Goal: Book appointment/travel/reservation

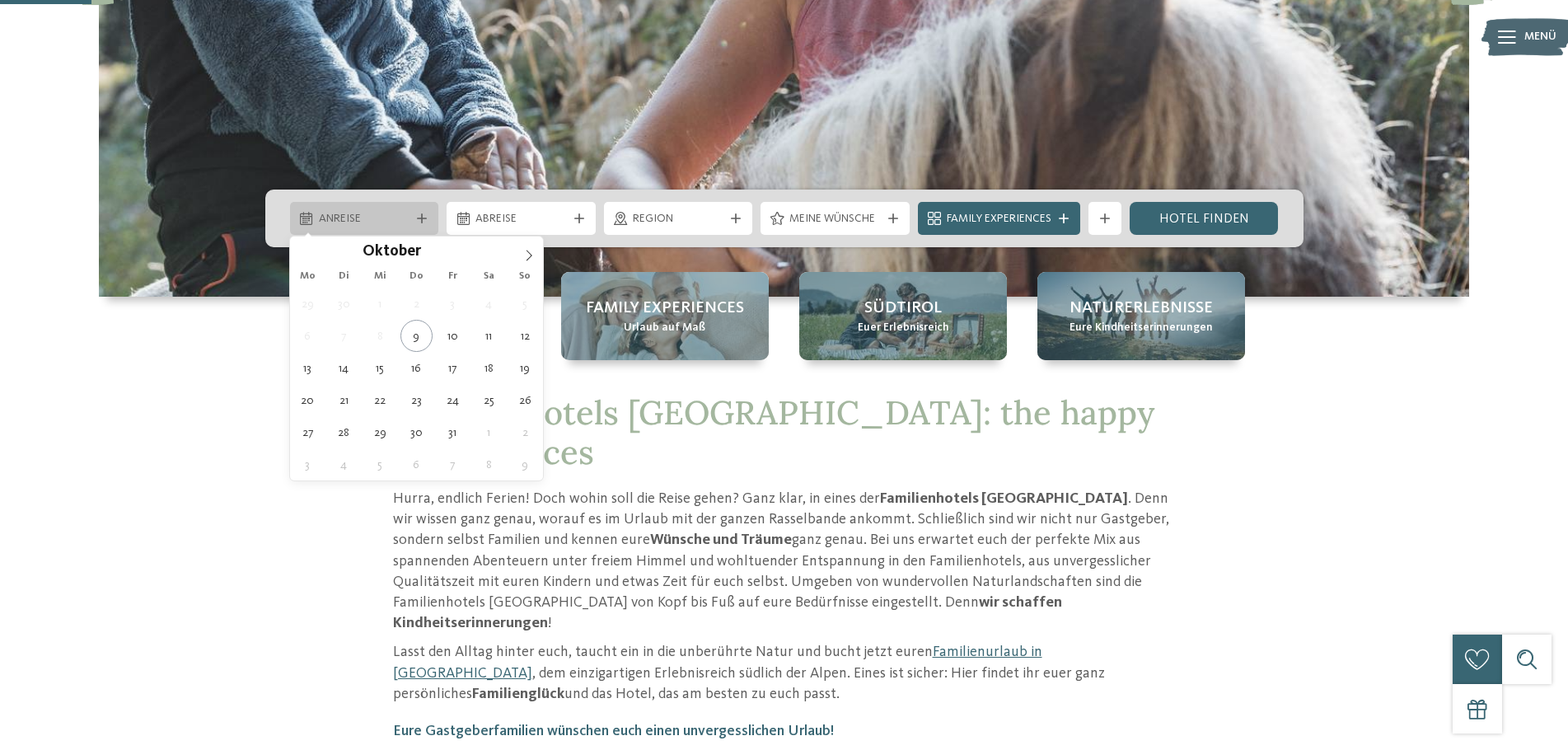
click at [339, 224] on span "Anreise" at bounding box center [364, 219] width 91 height 16
click at [525, 251] on icon at bounding box center [529, 255] width 12 height 12
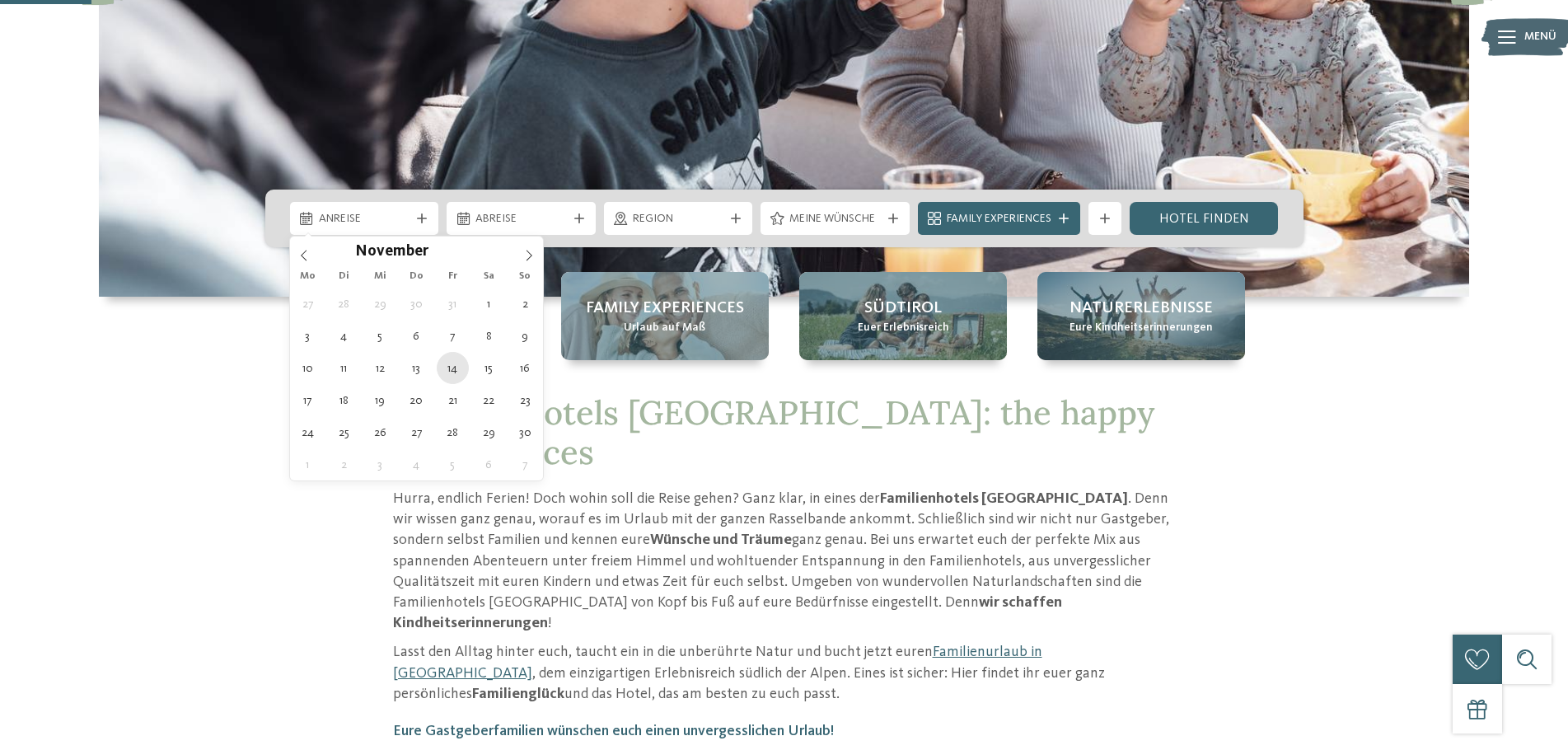
type div "[DATE]"
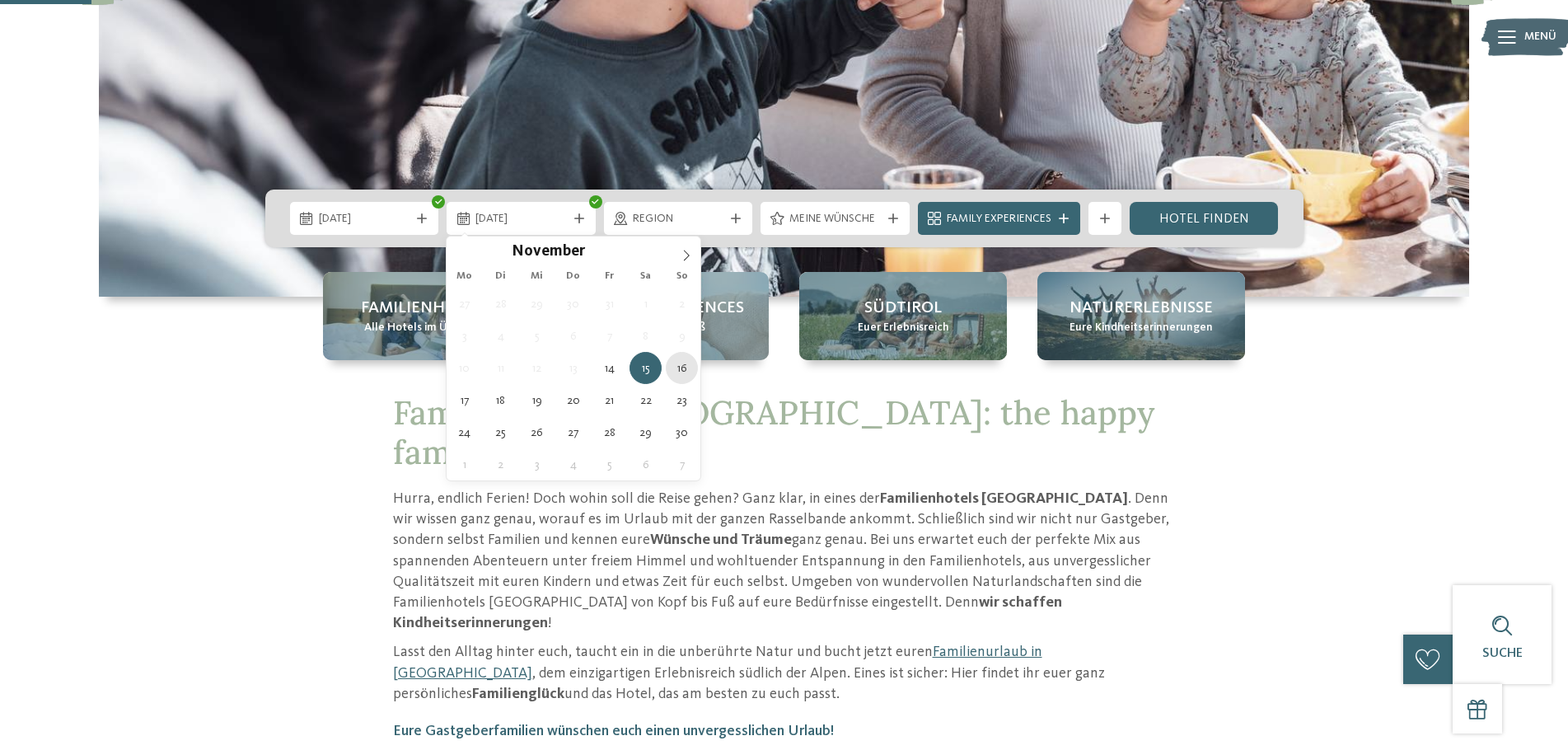
type div "[DATE]"
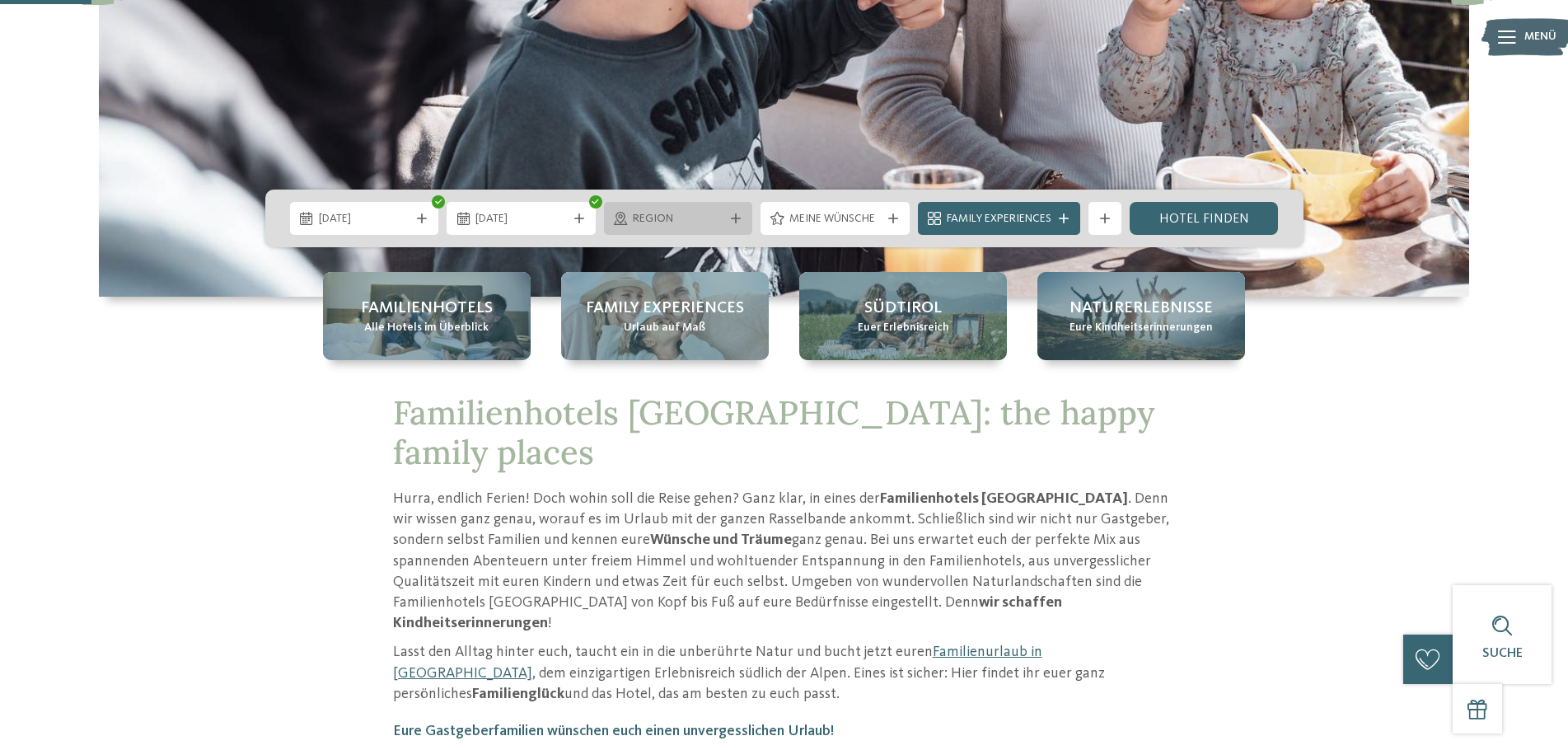
click at [705, 217] on span "Region" at bounding box center [678, 219] width 91 height 16
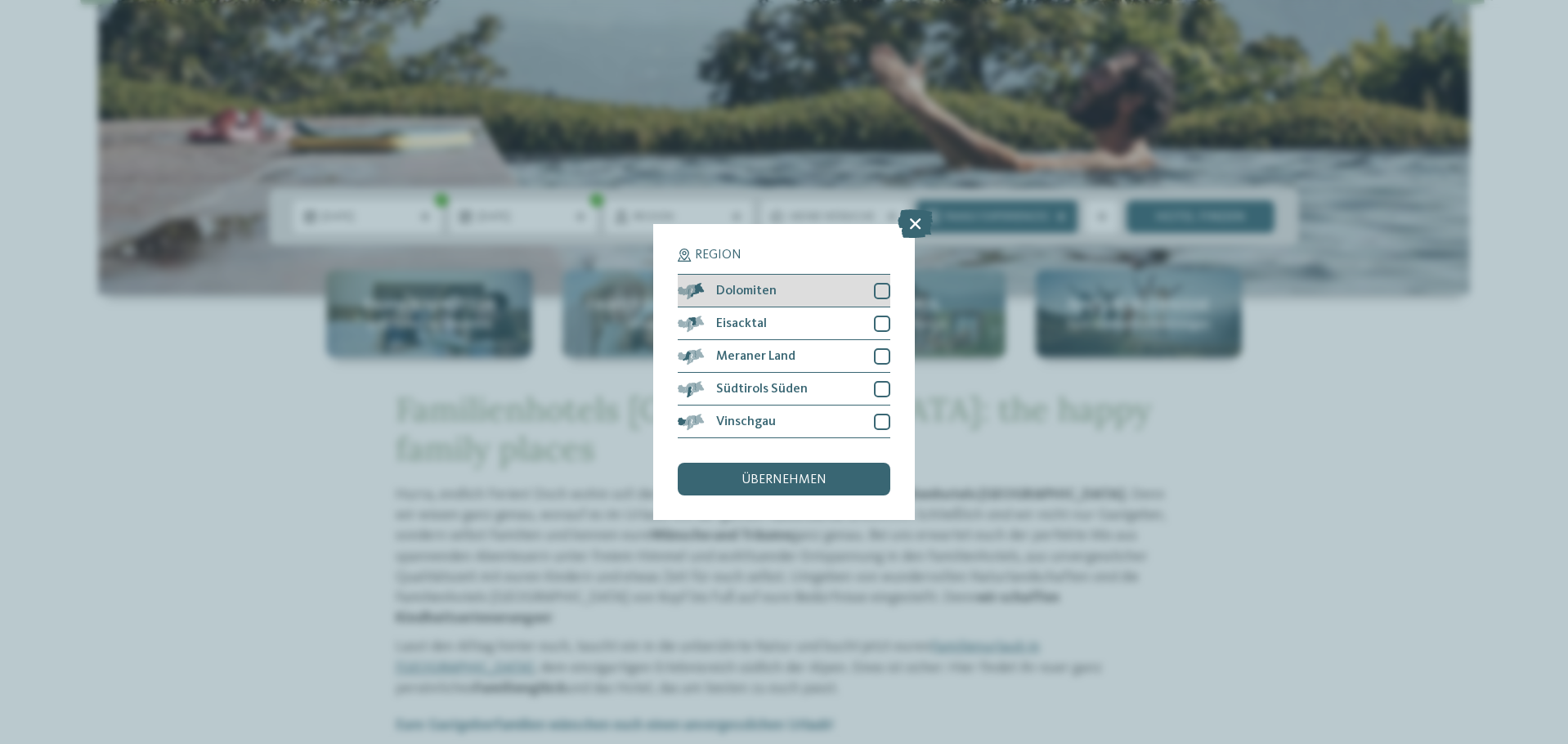
click at [882, 290] on div at bounding box center [881, 290] width 16 height 16
click at [881, 386] on div at bounding box center [881, 388] width 16 height 16
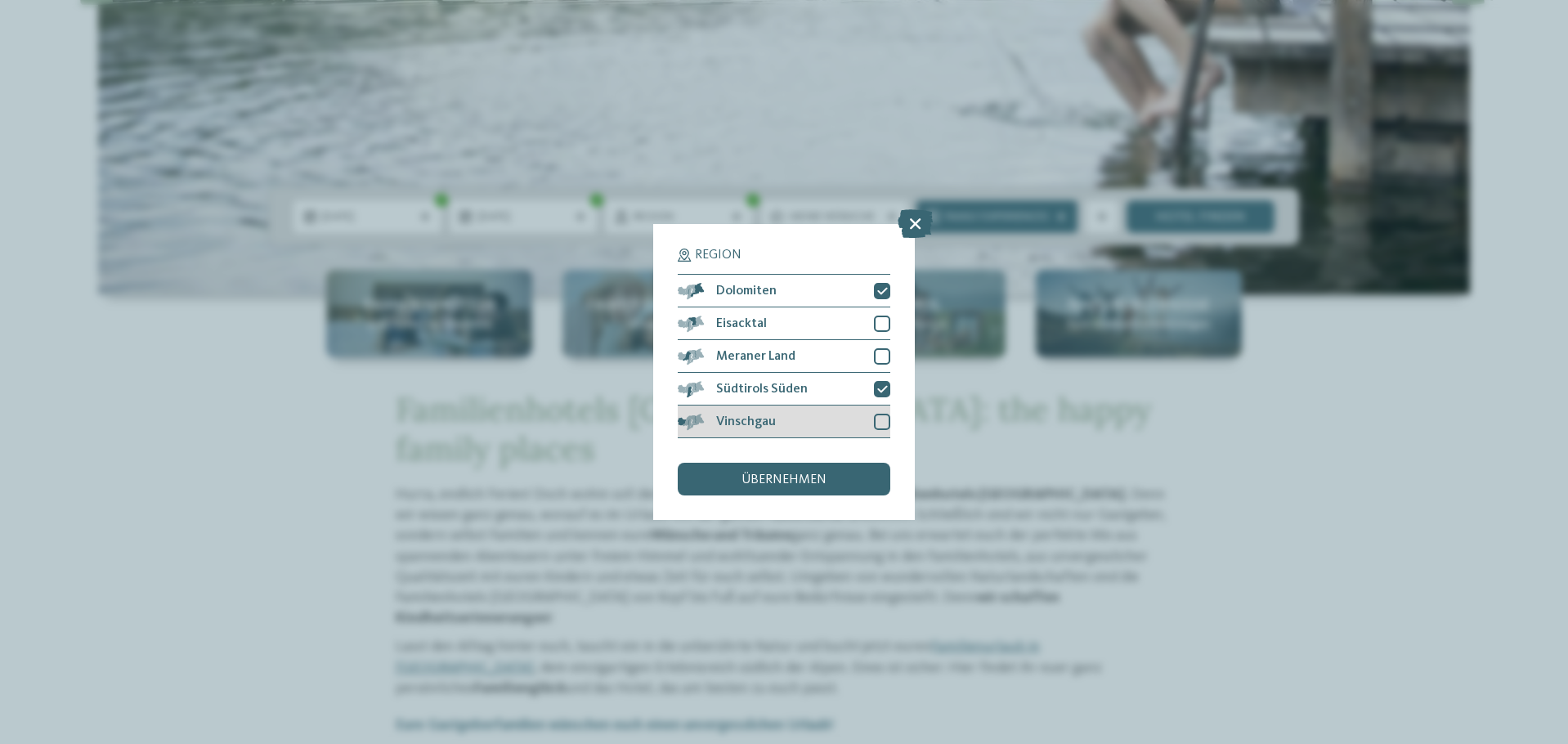
click at [881, 421] on div at bounding box center [881, 421] width 16 height 16
click at [883, 323] on div at bounding box center [881, 323] width 16 height 16
click at [833, 485] on div "übernehmen" at bounding box center [783, 479] width 212 height 32
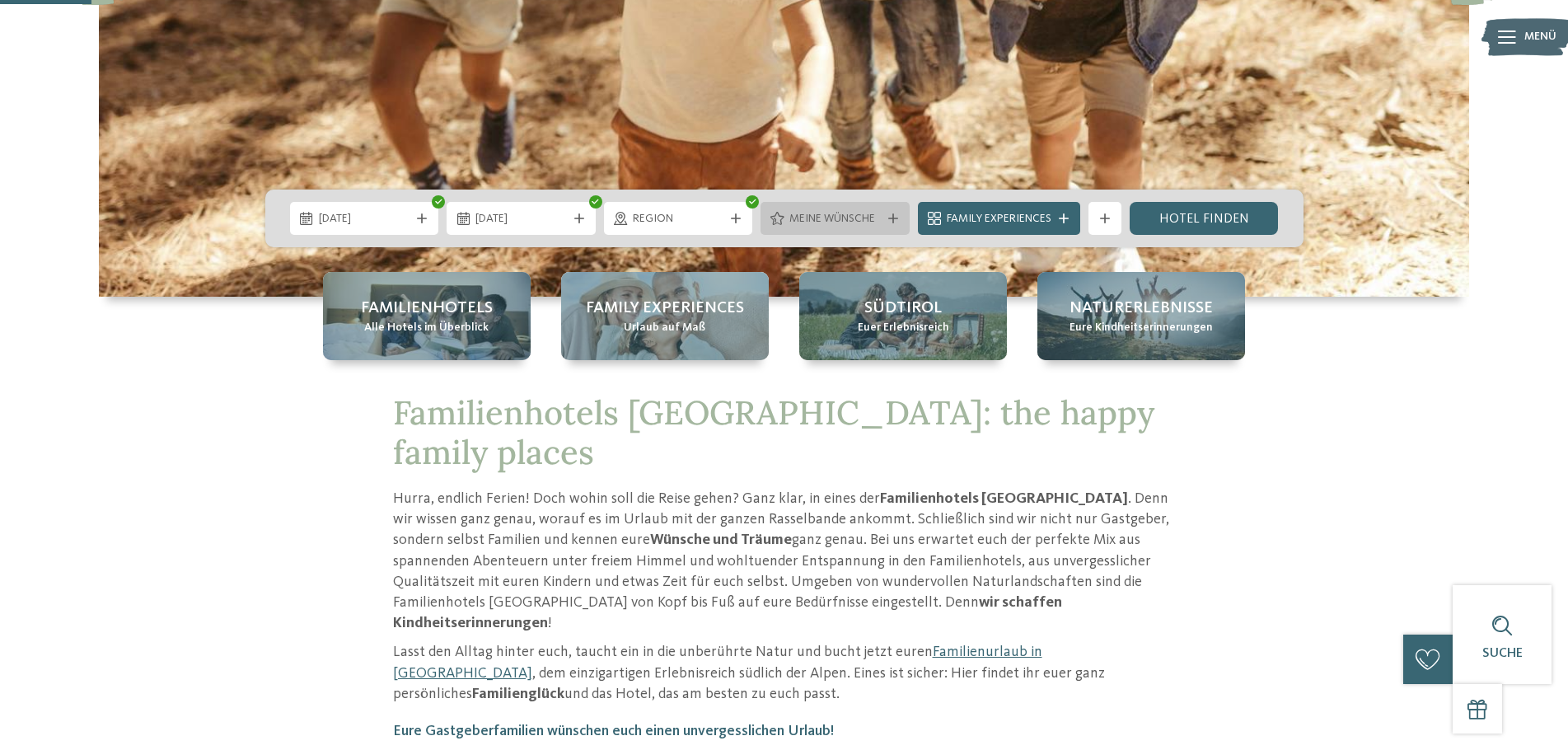
click at [858, 223] on span "Meine Wünsche" at bounding box center [834, 219] width 91 height 16
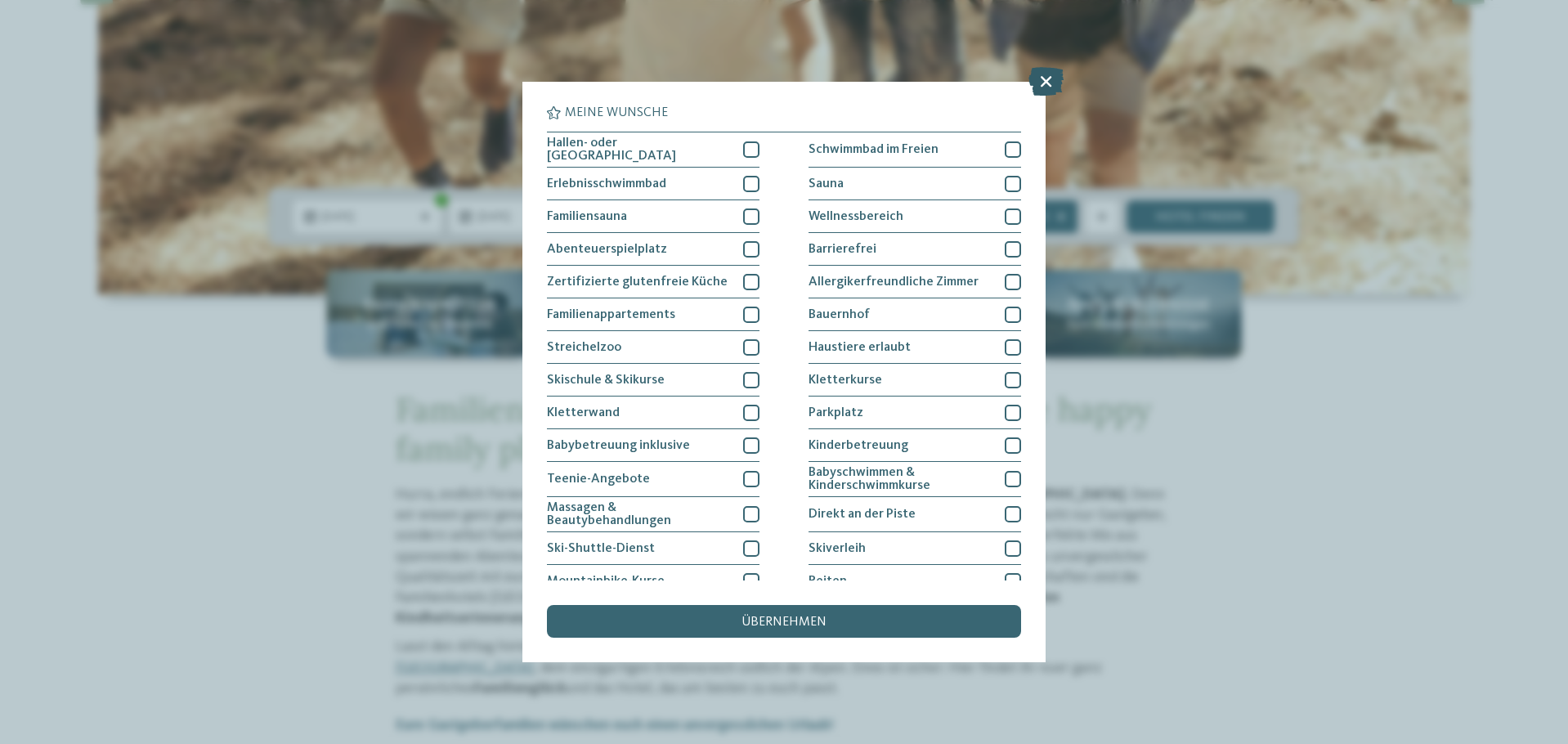
click at [1045, 86] on icon at bounding box center [1046, 81] width 35 height 29
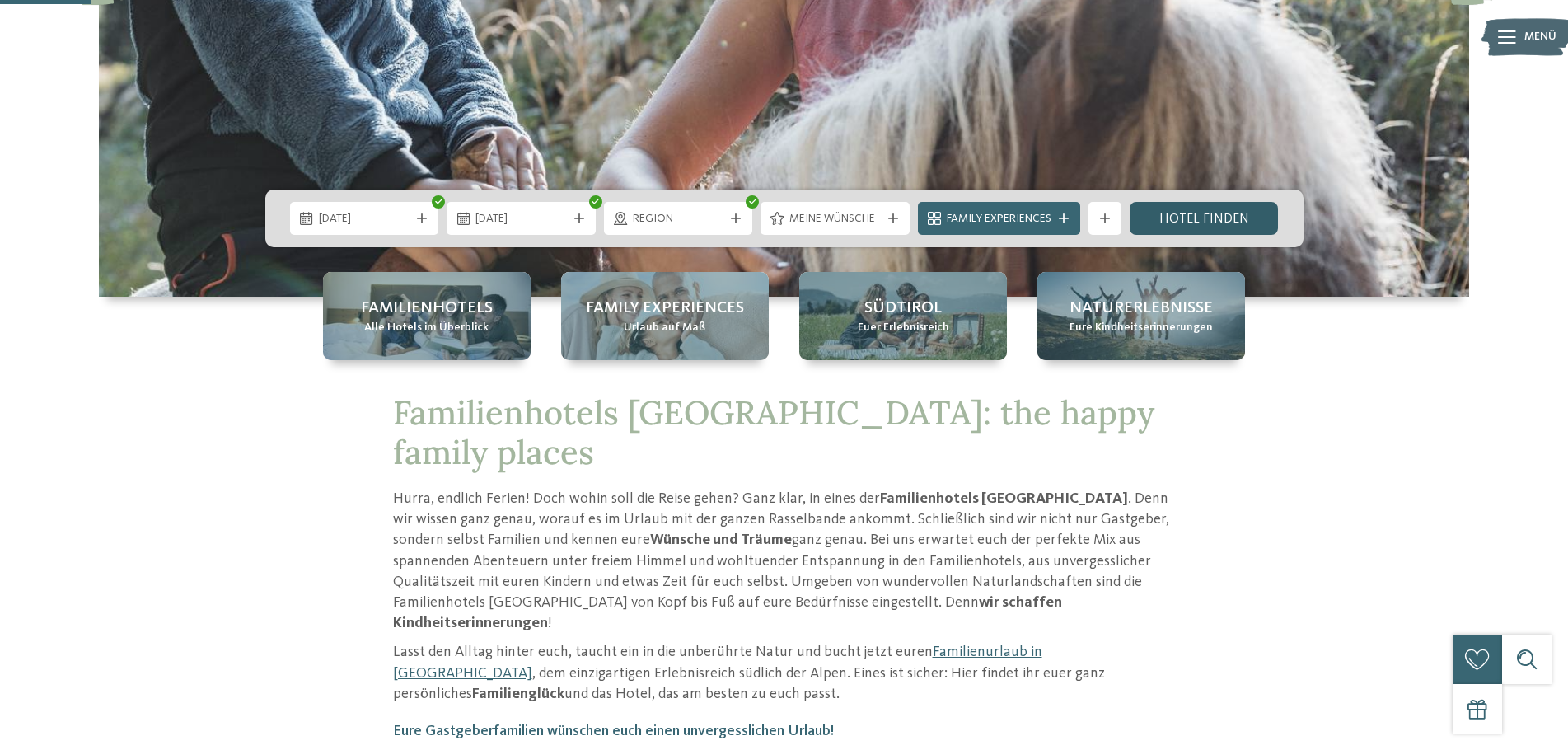
click at [1175, 218] on link "Hotel finden" at bounding box center [1205, 219] width 150 height 33
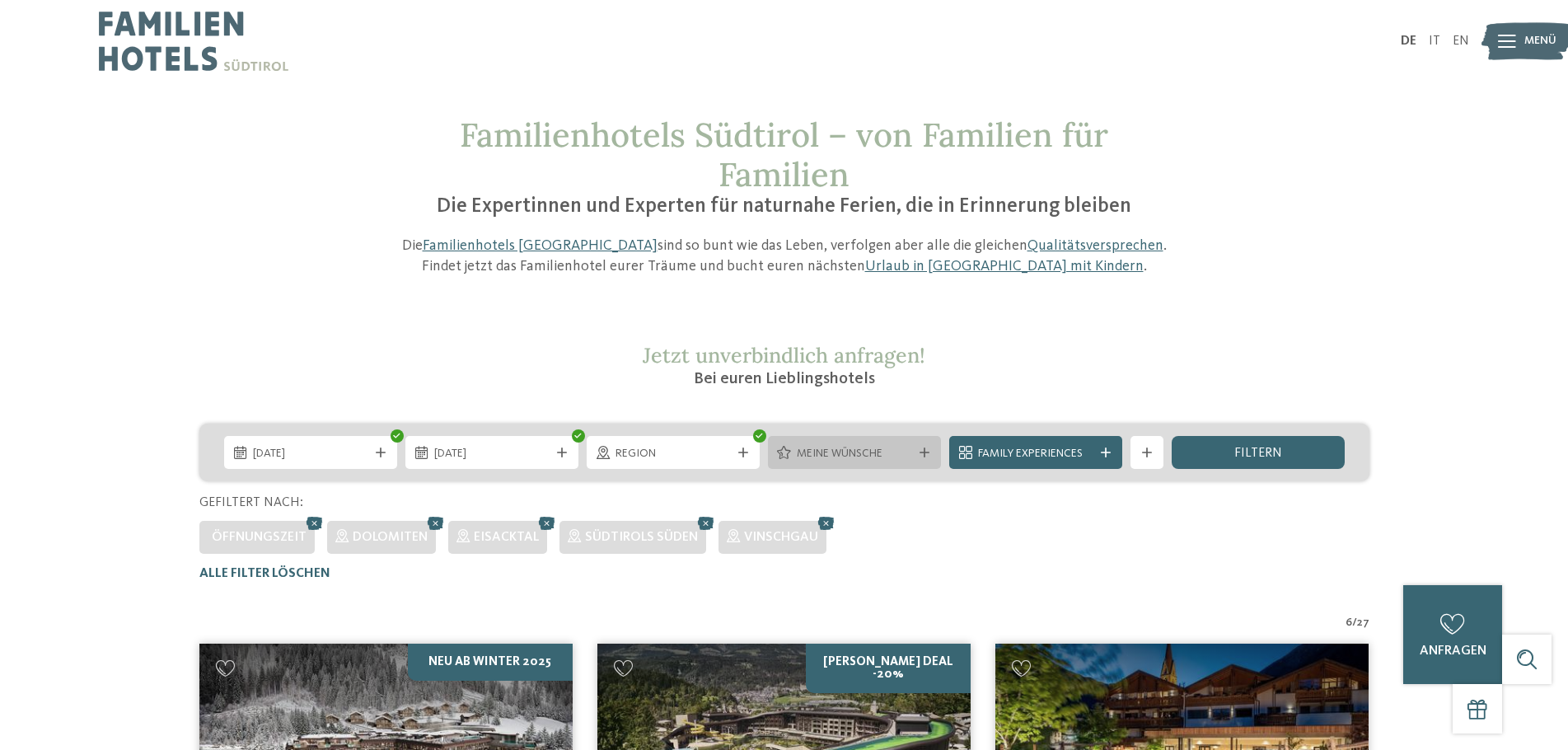
click at [848, 448] on span "Meine Wünsche" at bounding box center [854, 454] width 115 height 16
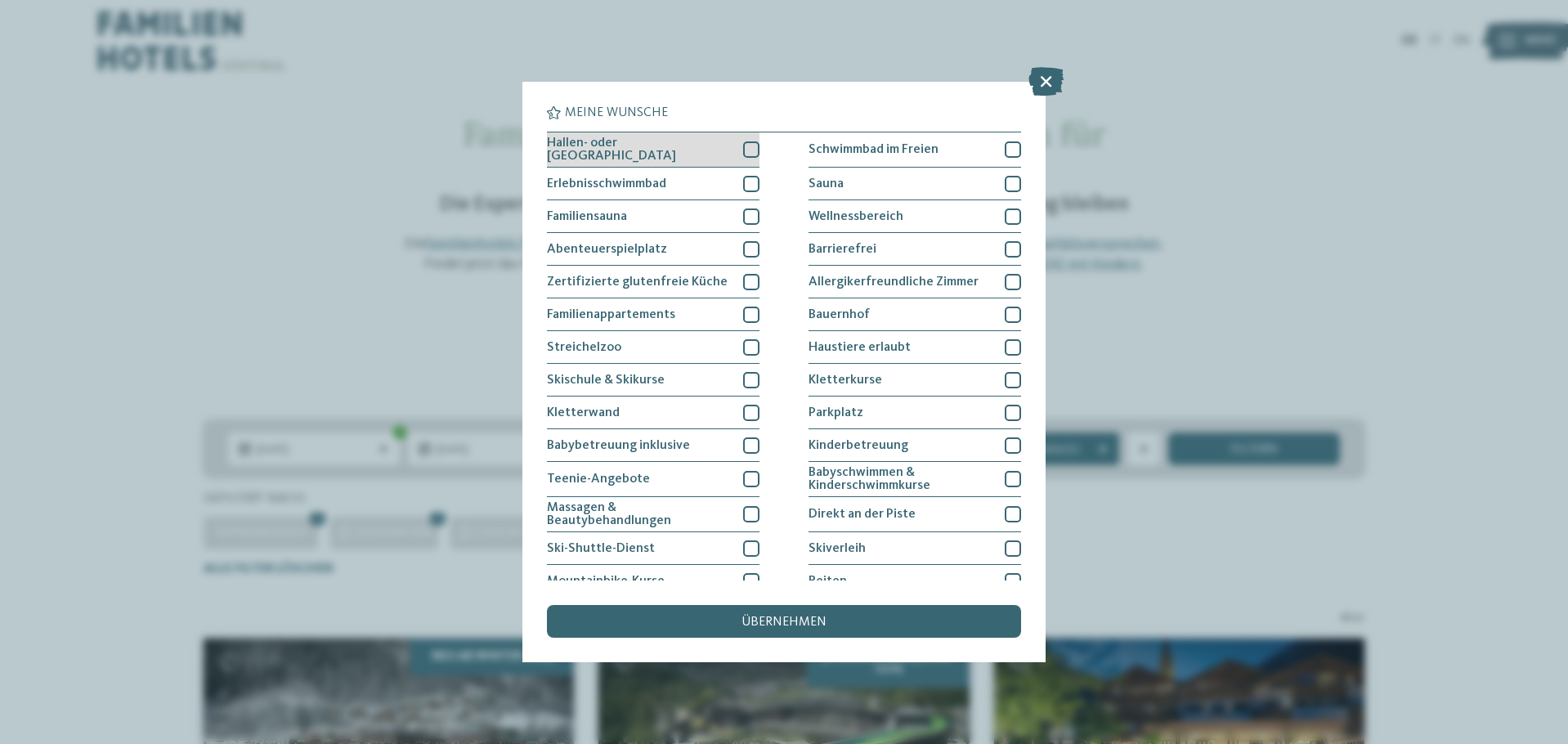
click at [746, 147] on div at bounding box center [751, 149] width 16 height 16
click at [744, 183] on div at bounding box center [751, 184] width 16 height 16
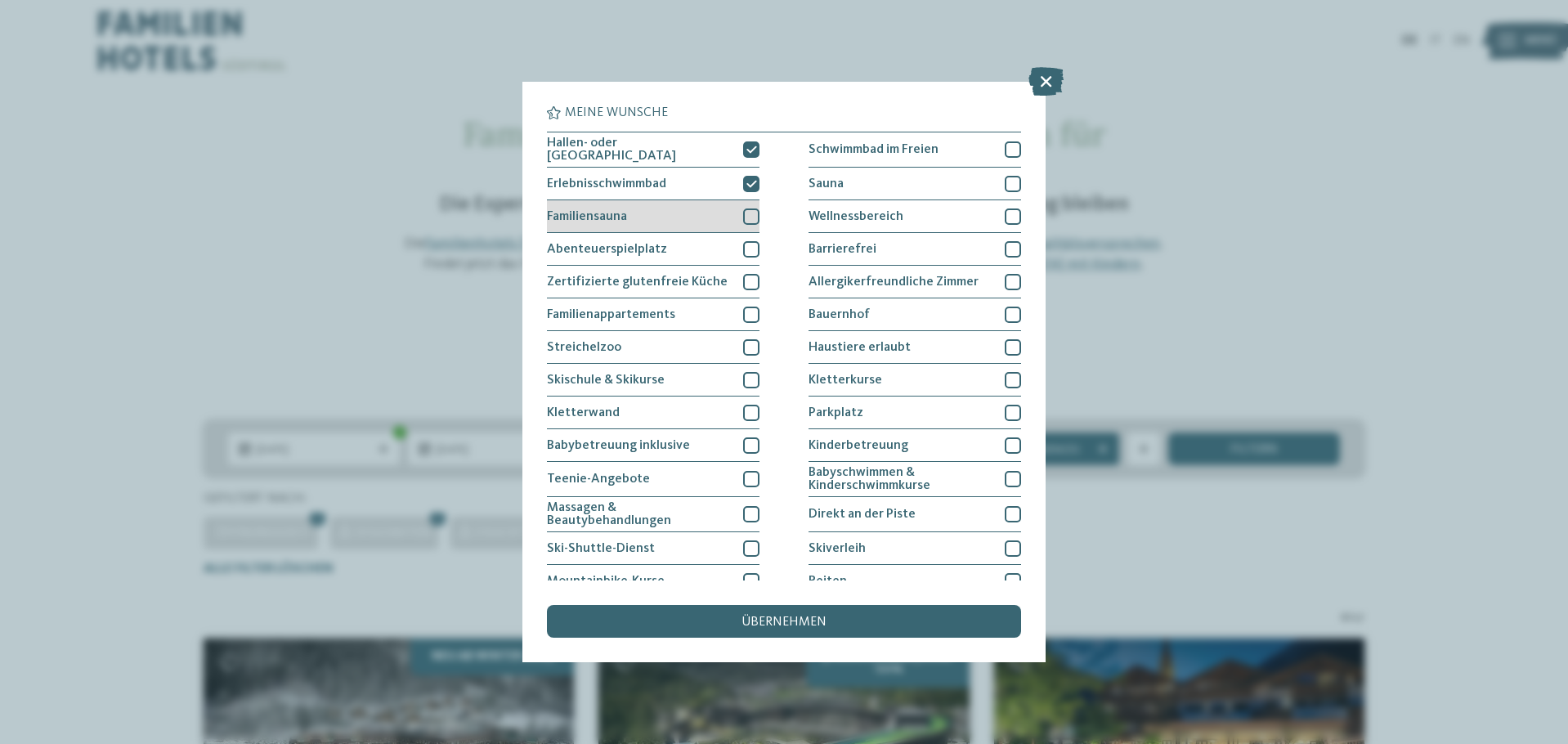
click at [744, 214] on div at bounding box center [751, 216] width 16 height 16
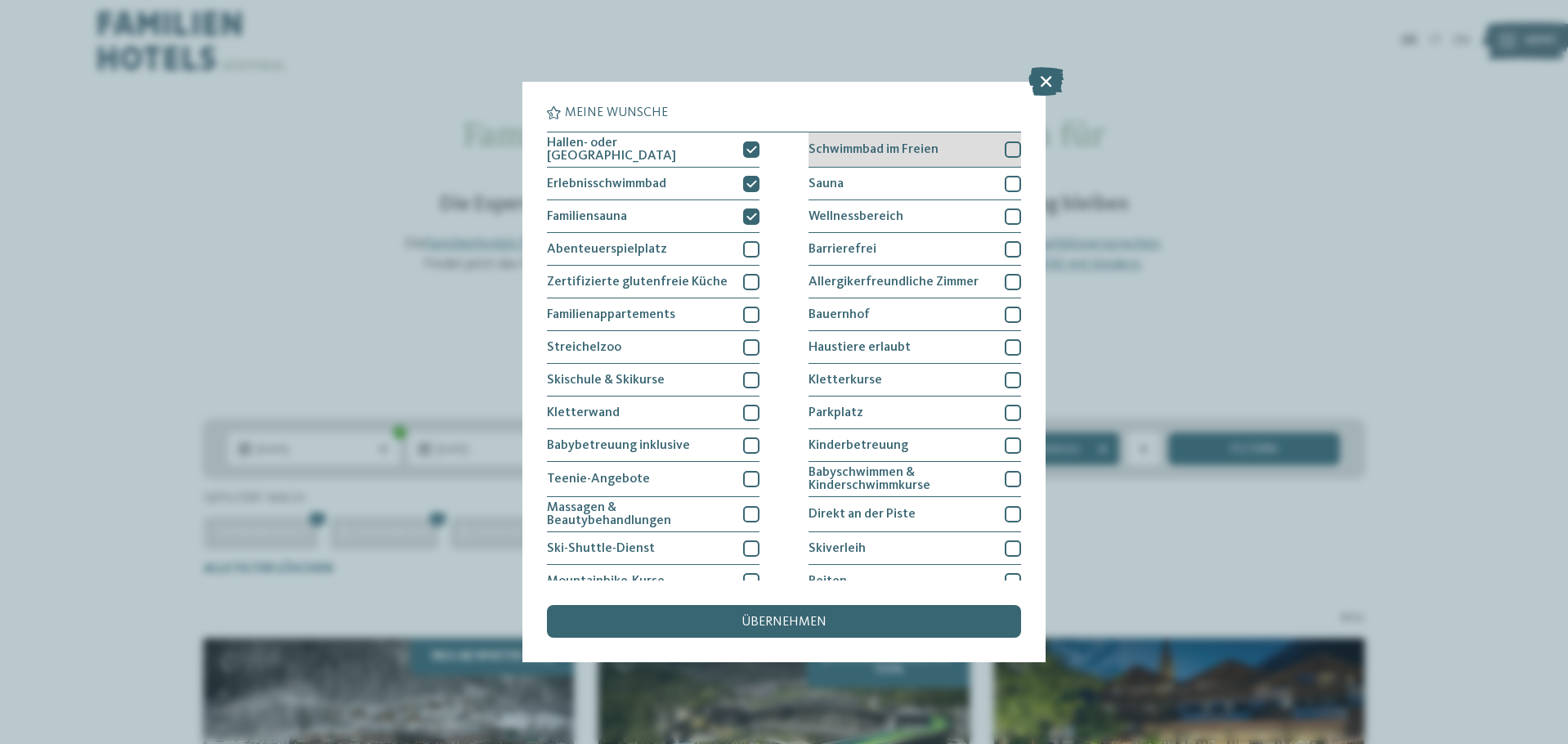
click at [854, 148] on span "Schwimmbad im Freien" at bounding box center [873, 149] width 130 height 13
click at [851, 183] on div "Sauna" at bounding box center [914, 184] width 212 height 32
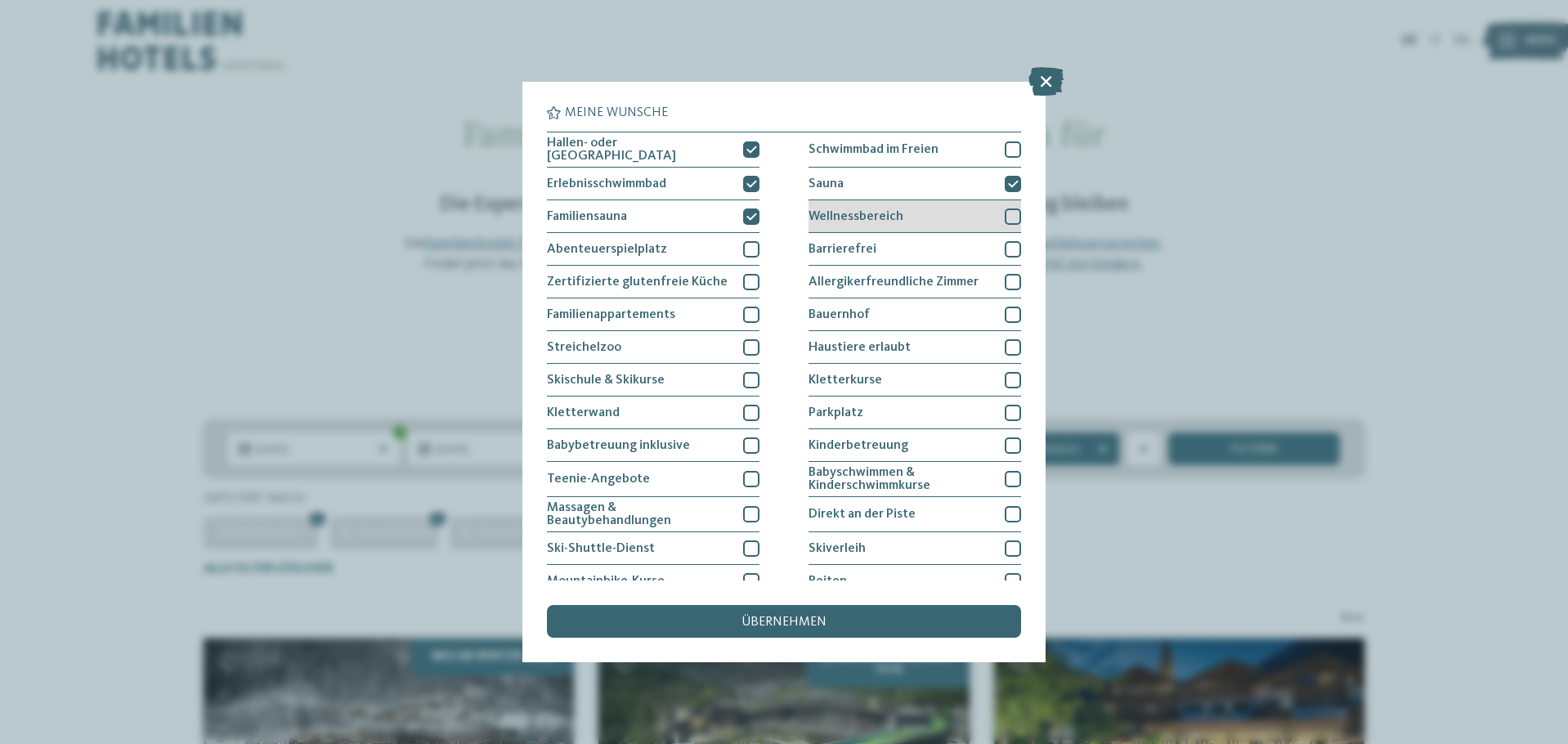
click at [850, 215] on span "Wellnessbereich" at bounding box center [856, 217] width 95 height 13
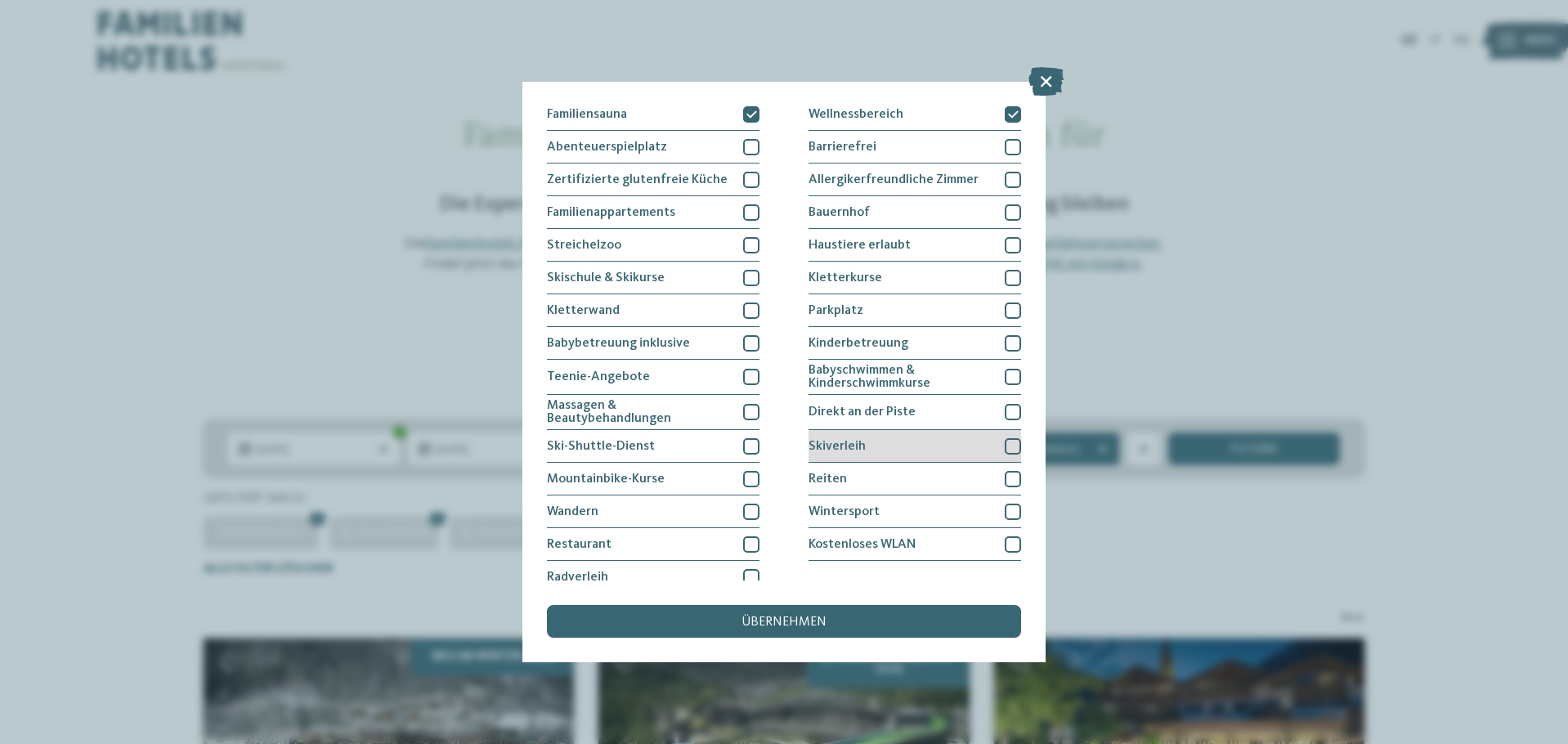
scroll to position [113, 0]
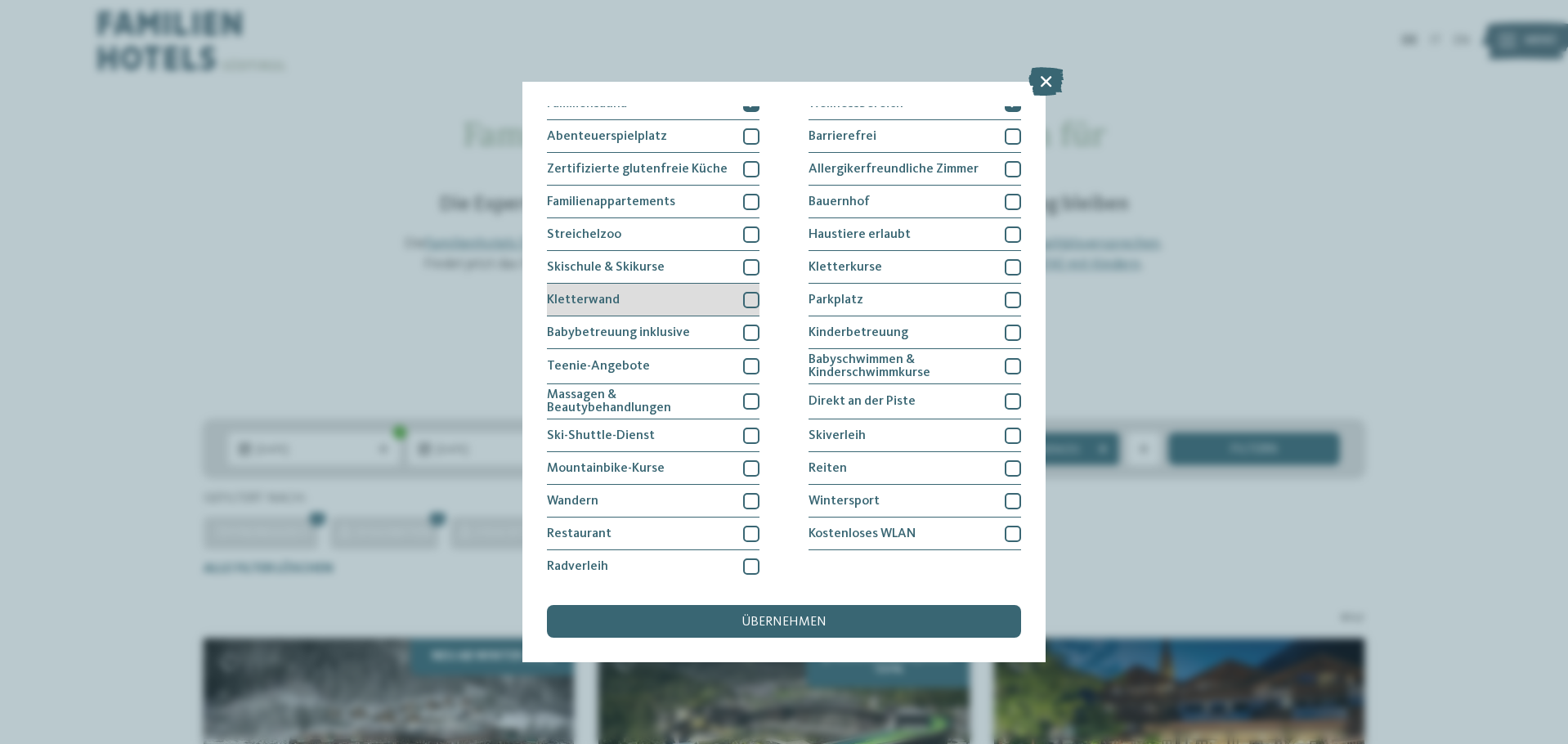
click at [615, 284] on div "Kletterwand" at bounding box center [653, 300] width 212 height 32
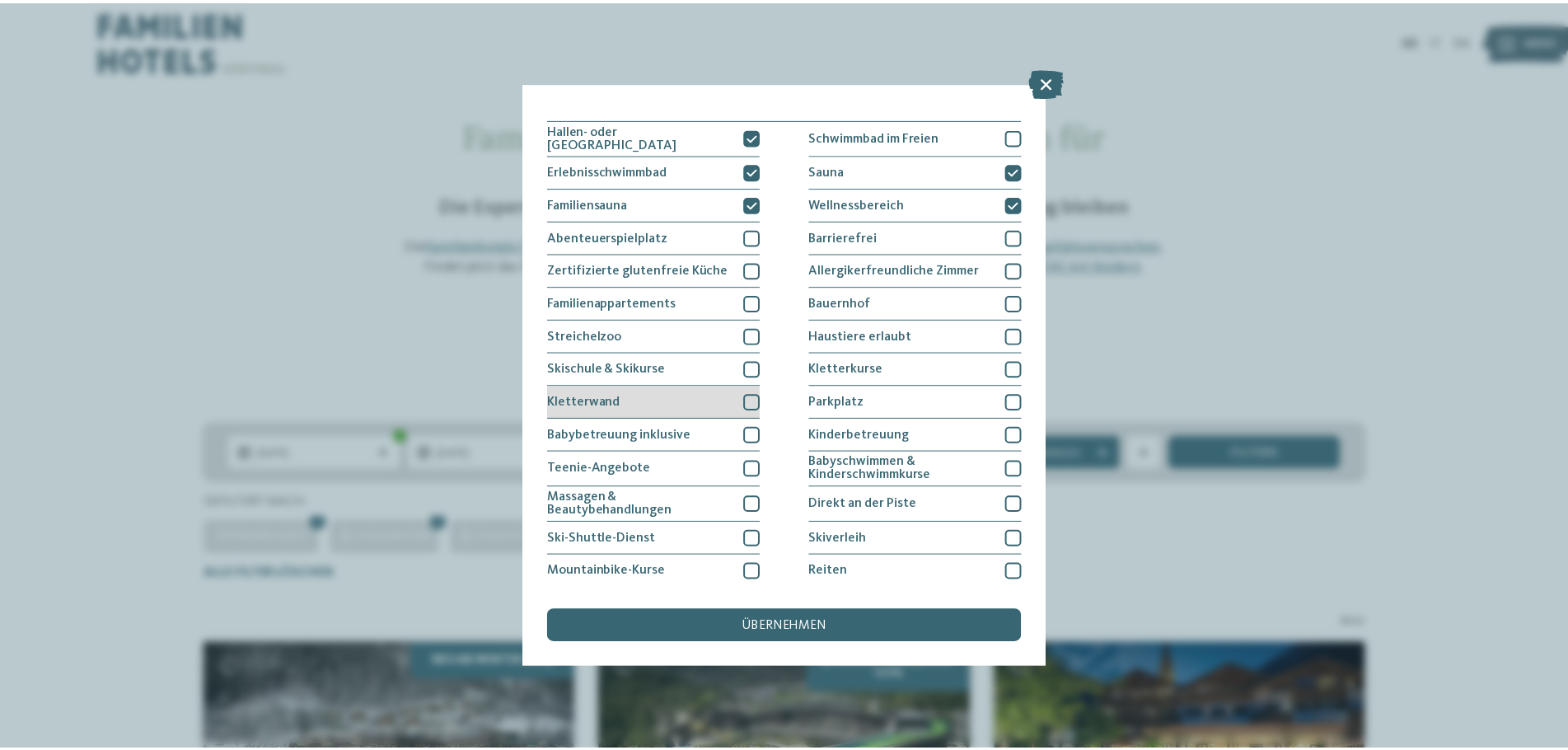
scroll to position [0, 0]
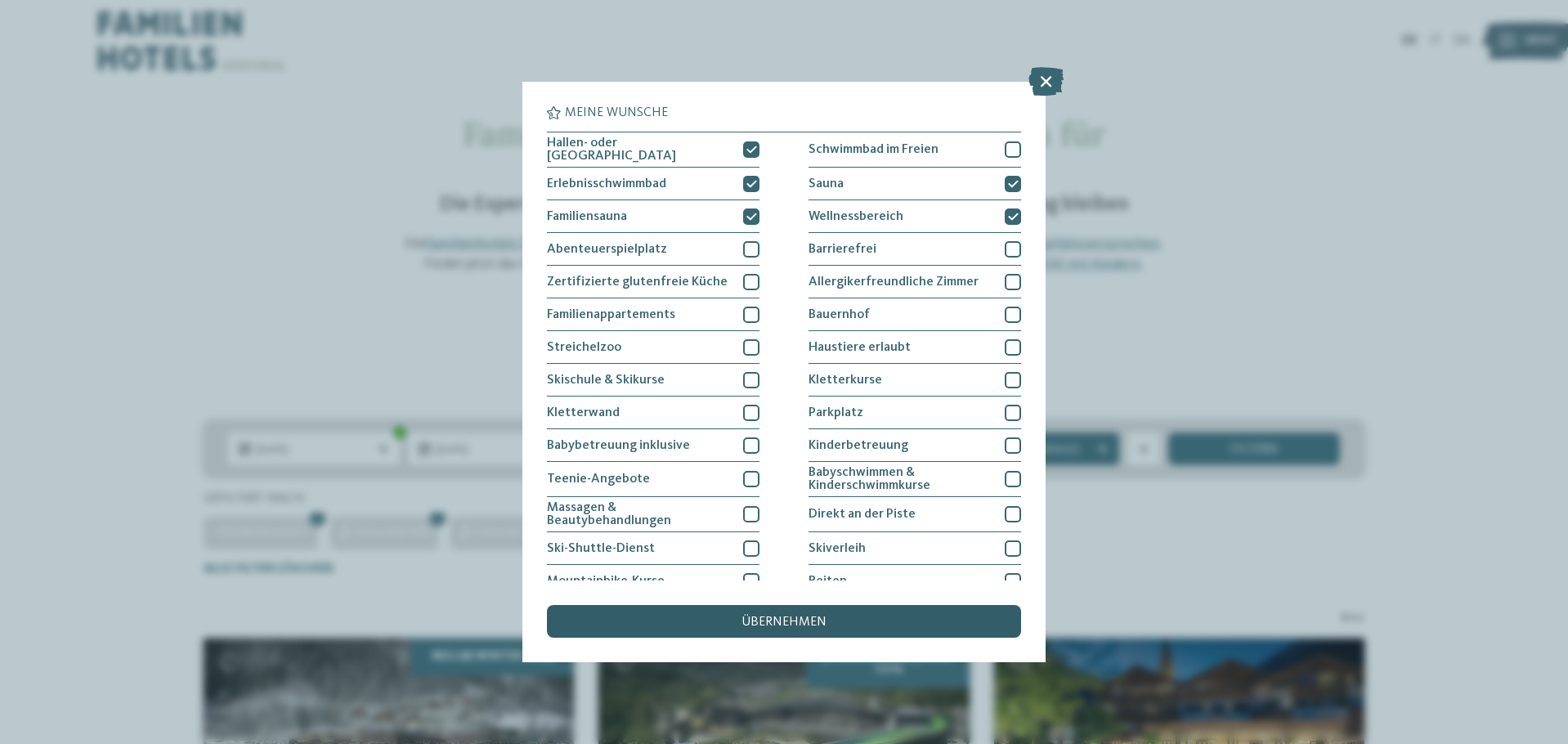
click at [884, 621] on div "übernehmen" at bounding box center [784, 621] width 474 height 32
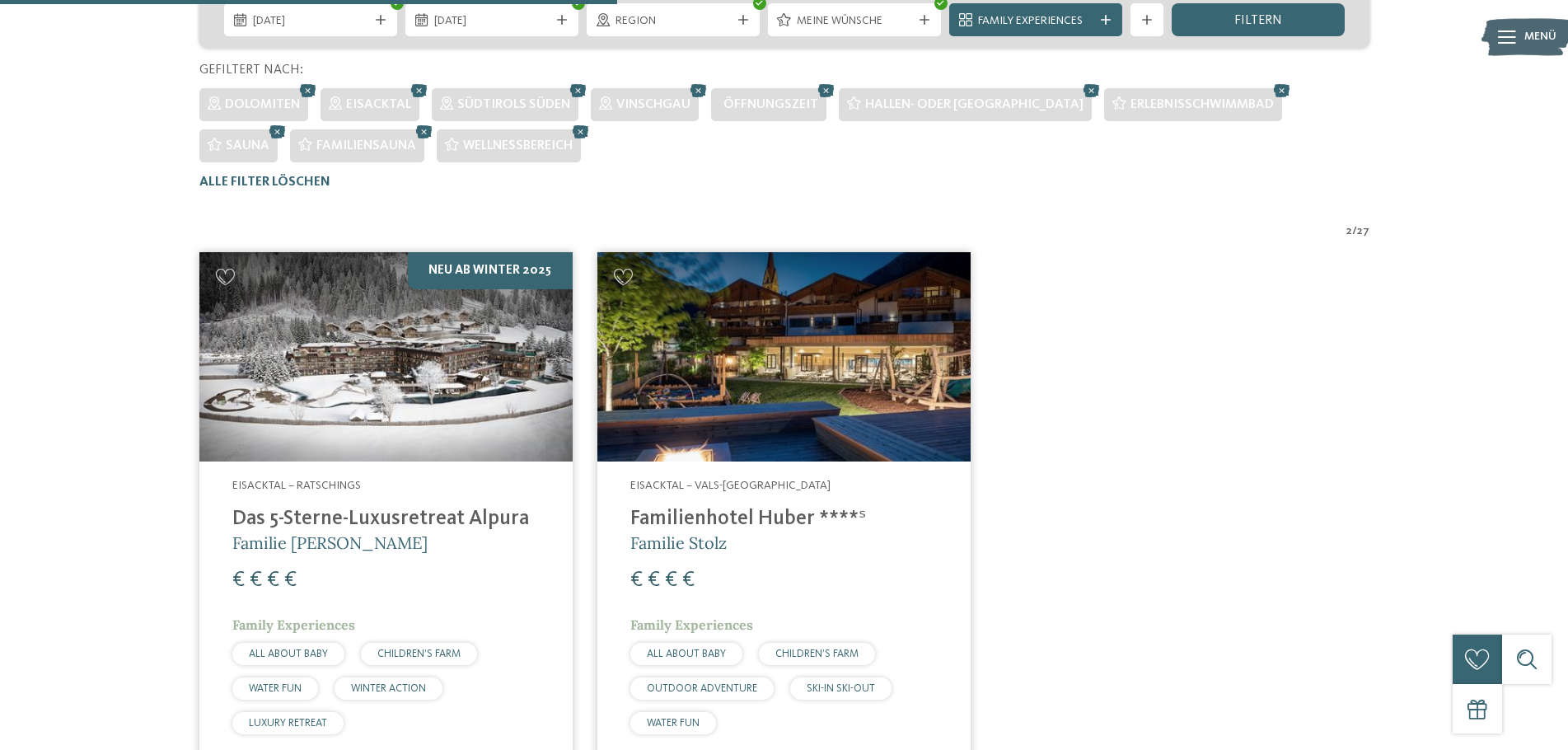
scroll to position [582, 0]
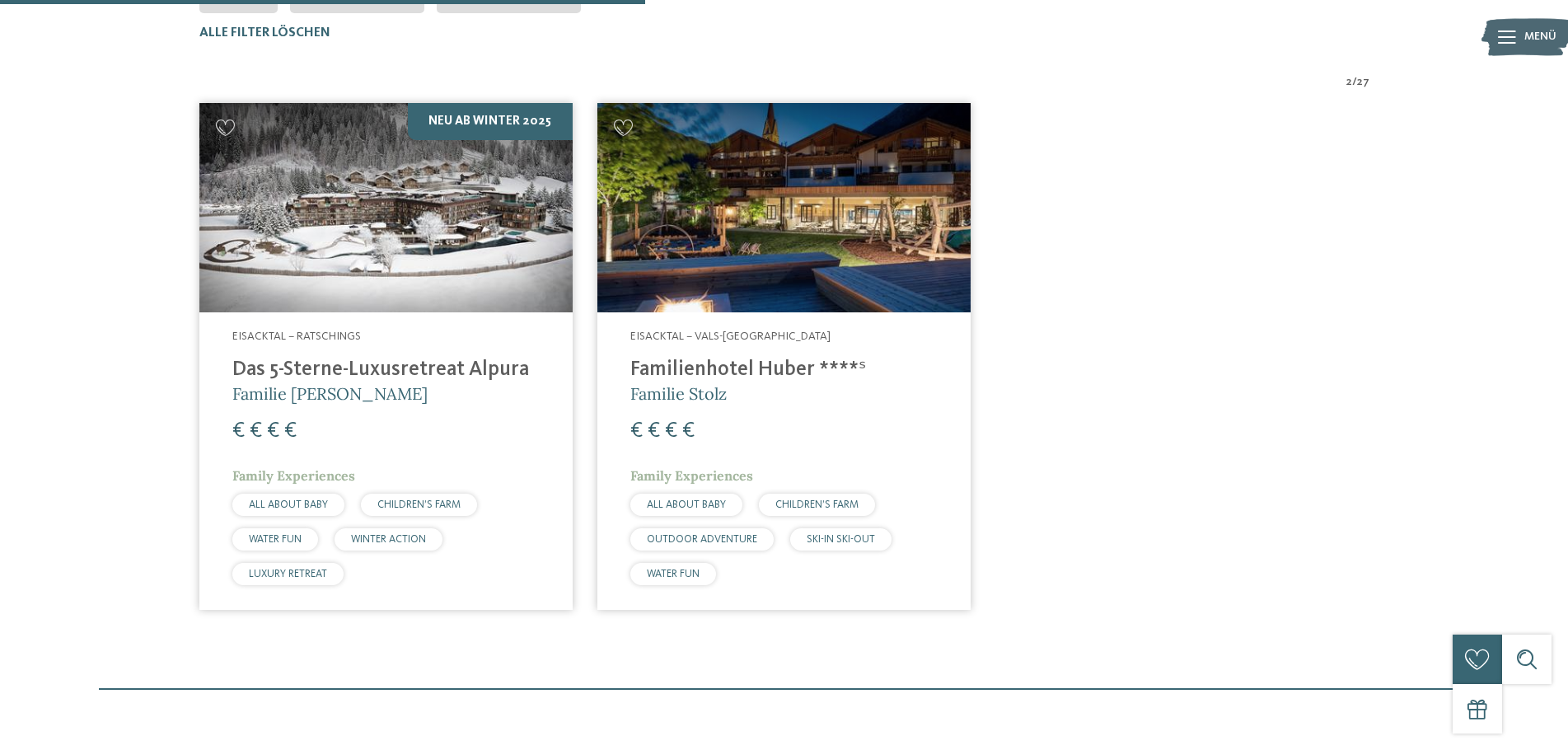
click at [403, 287] on img at bounding box center [386, 207] width 373 height 210
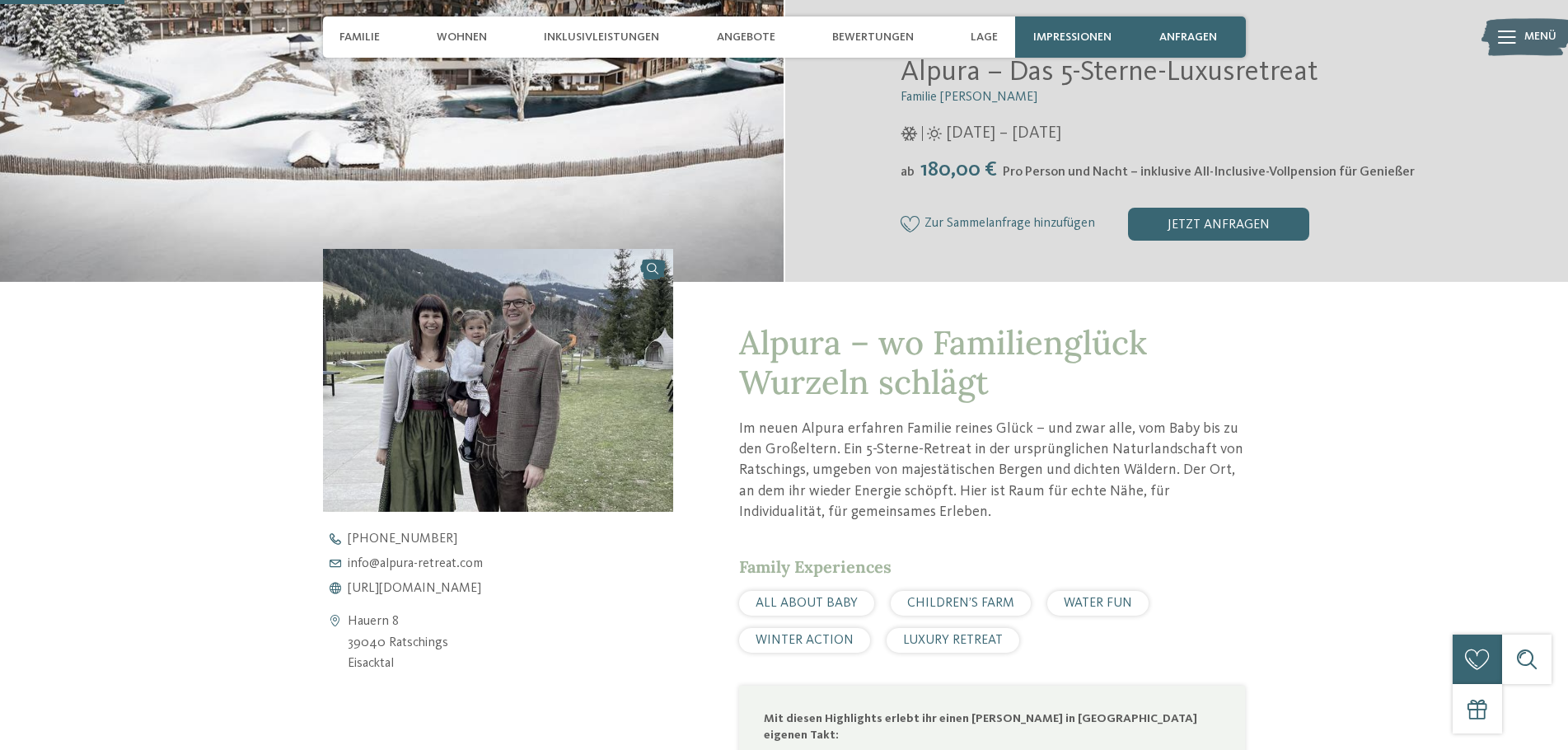
scroll to position [495, 0]
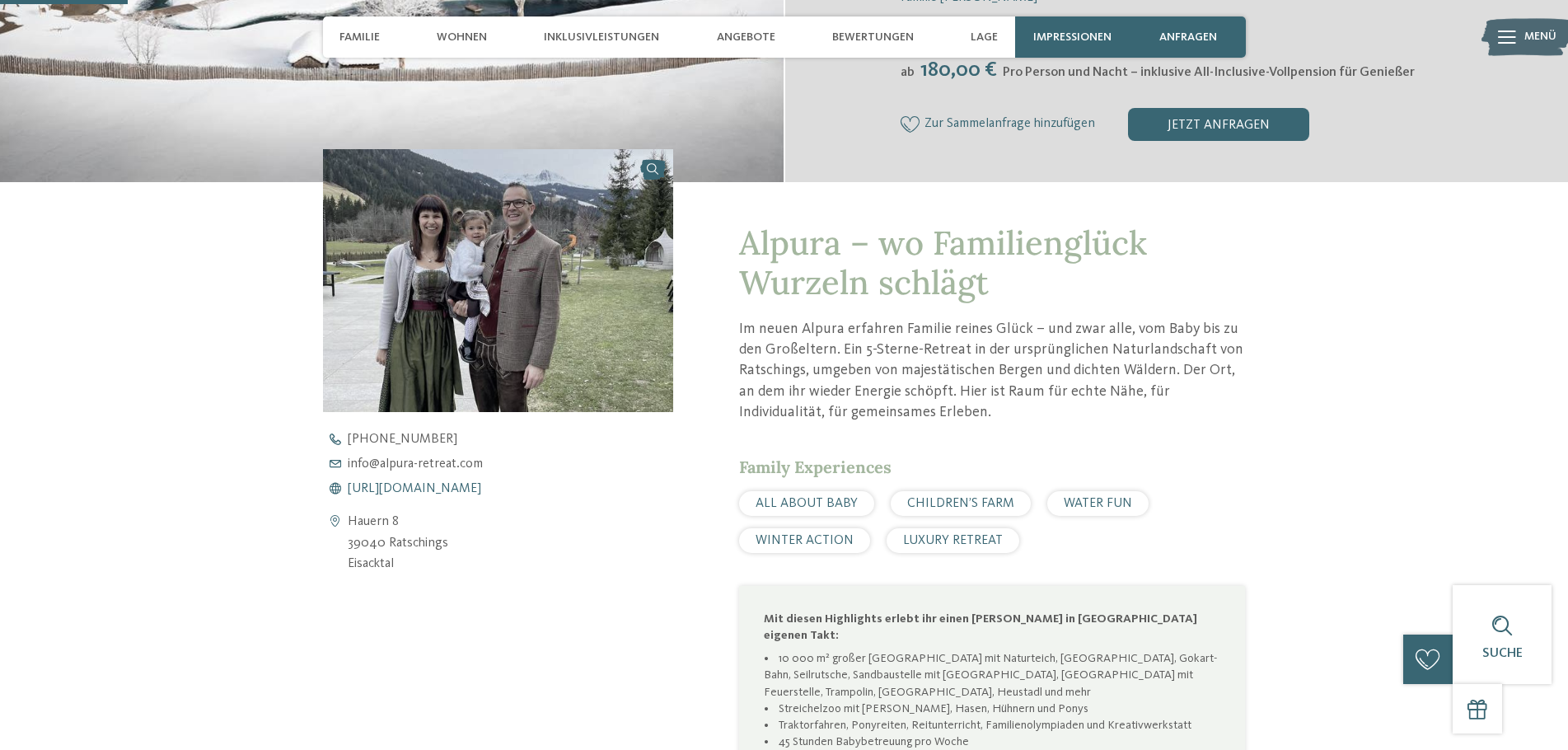
click at [445, 488] on span "https://www.alpura-retreat.com/" at bounding box center [414, 489] width 133 height 13
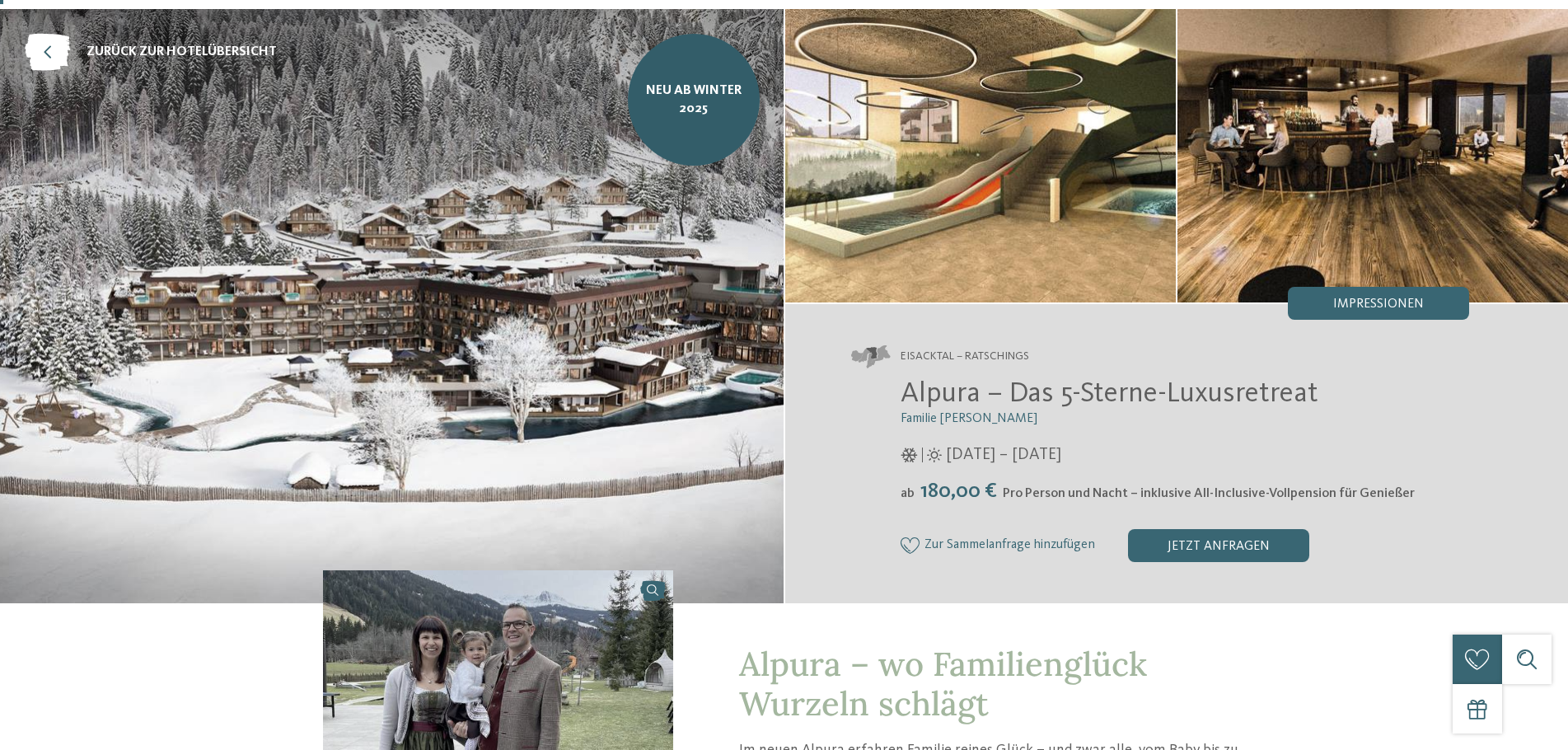
scroll to position [0, 0]
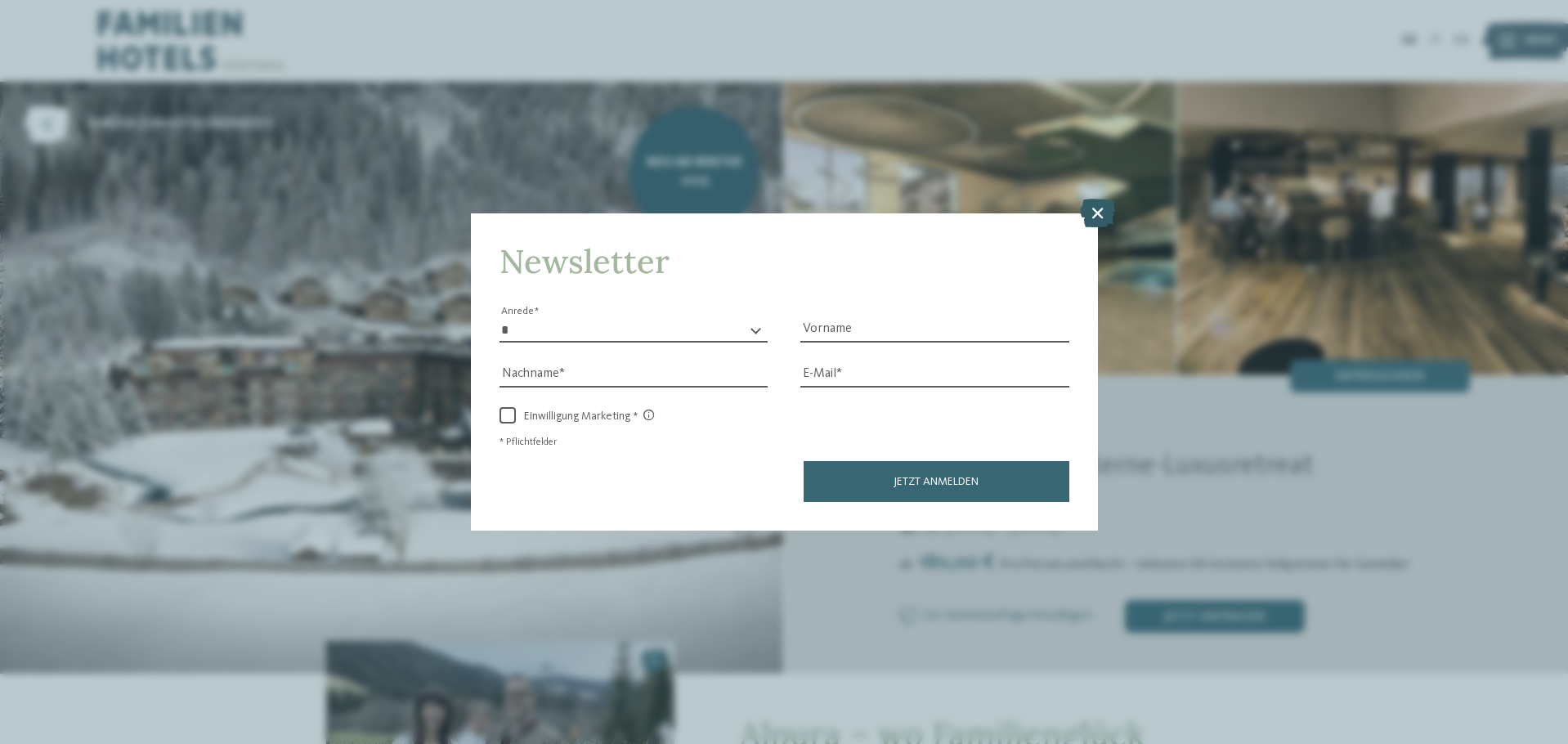
click at [1096, 206] on icon at bounding box center [1097, 212] width 35 height 29
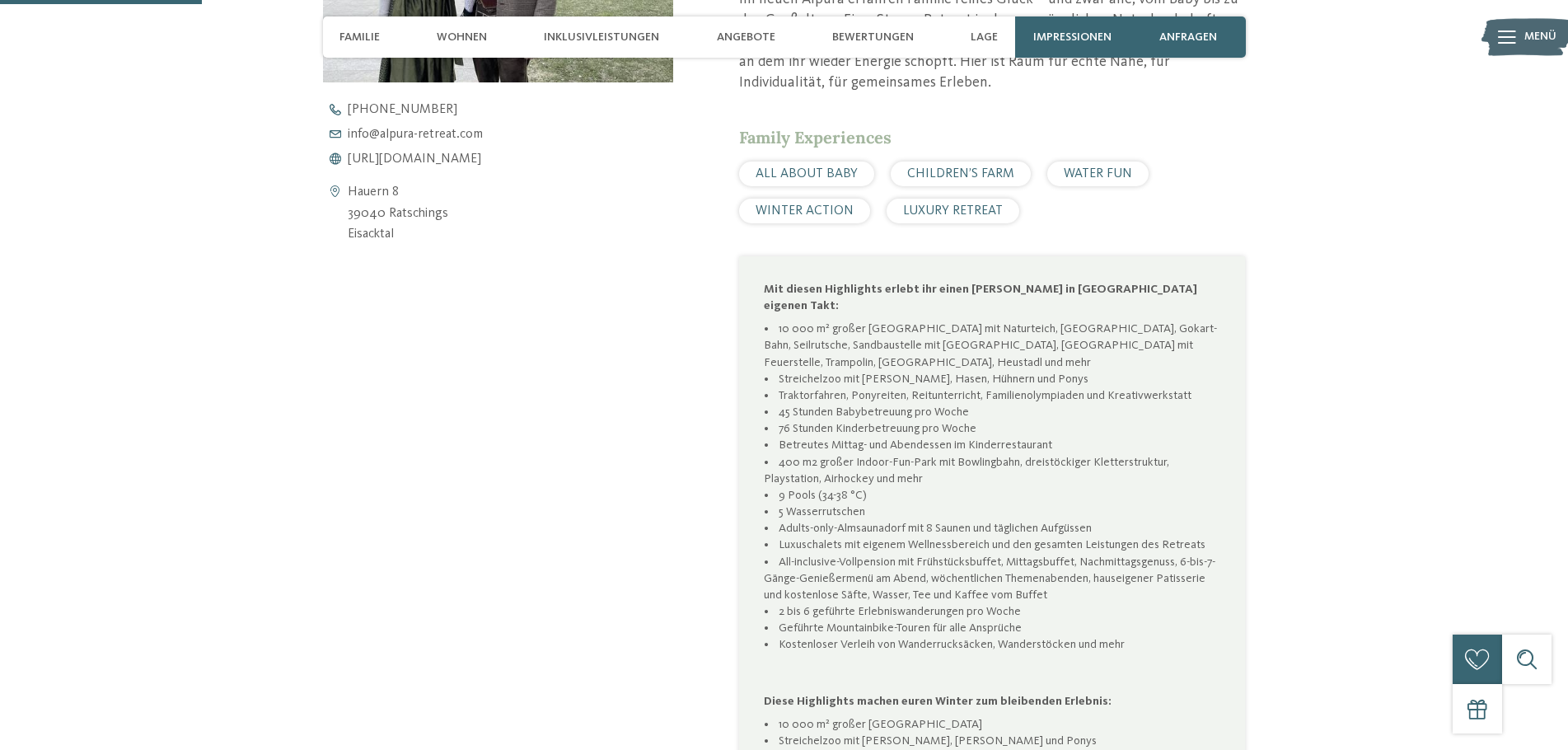
scroll to position [412, 0]
